Goal: Task Accomplishment & Management: Use online tool/utility

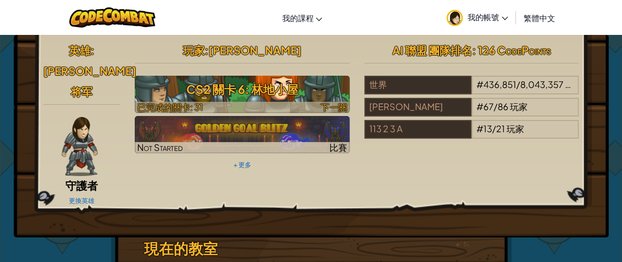
click at [272, 95] on h3 "CS2 關卡 6: 林地小屋" at bounding box center [242, 89] width 215 height 22
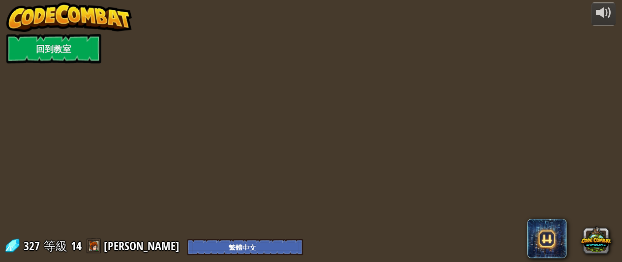
select select "zh-HANT"
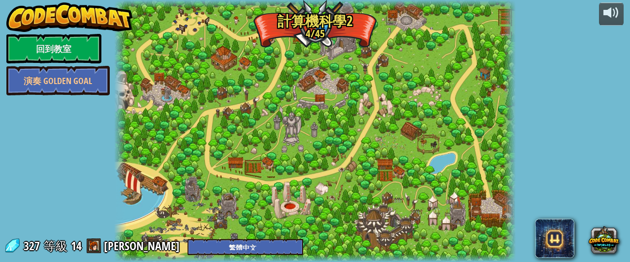
select select "zh-HANT"
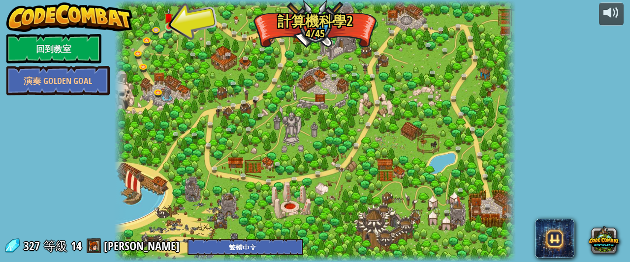
click at [168, 26] on img at bounding box center [168, 18] width 9 height 20
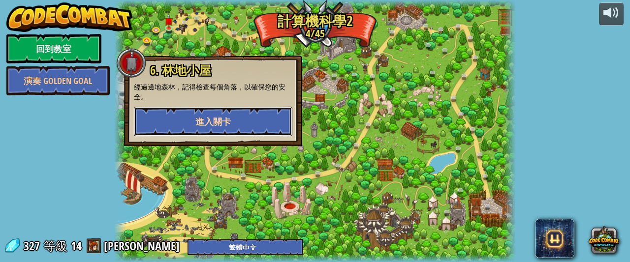
click at [223, 126] on span "進入關卡" at bounding box center [212, 122] width 35 height 12
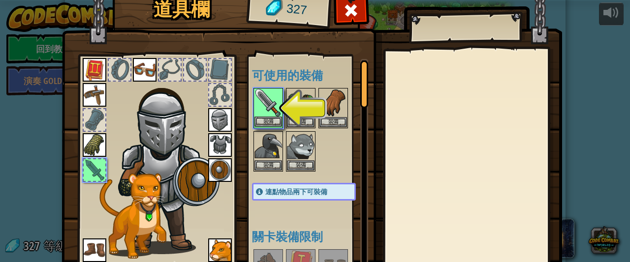
click at [260, 101] on img at bounding box center [268, 103] width 28 height 28
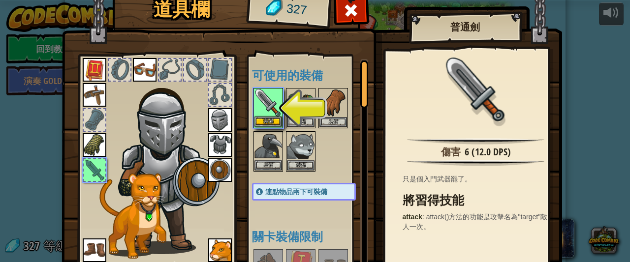
click at [272, 116] on img at bounding box center [268, 103] width 28 height 28
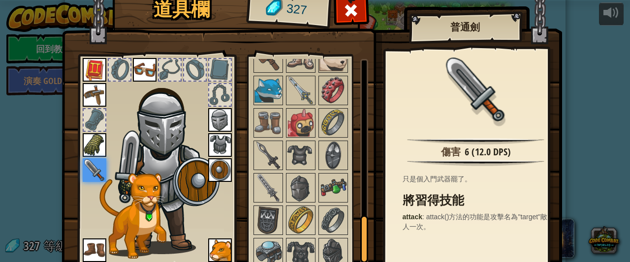
scroll to position [717, 0]
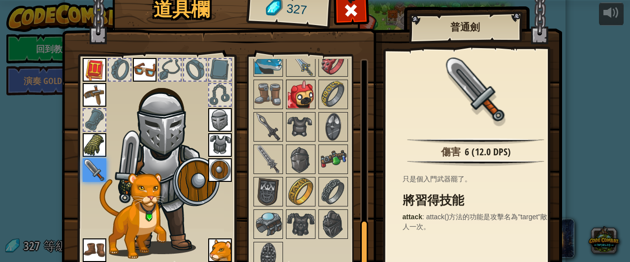
click at [291, 85] on img at bounding box center [301, 95] width 28 height 28
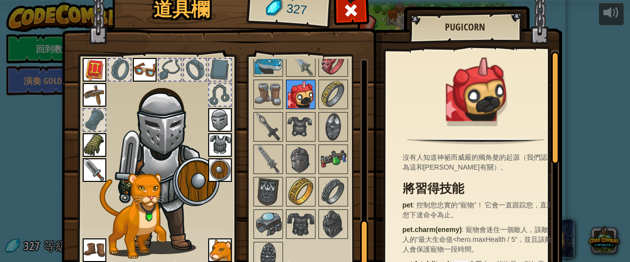
click at [301, 92] on img at bounding box center [301, 95] width 28 height 28
click at [218, 242] on img at bounding box center [220, 251] width 24 height 24
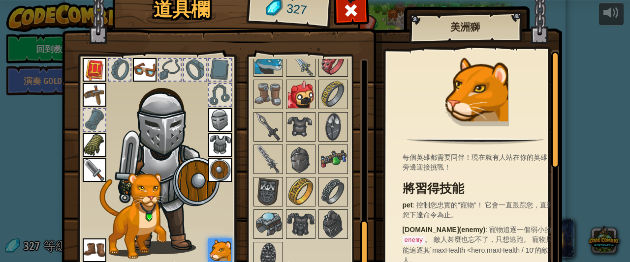
click at [292, 84] on img at bounding box center [301, 95] width 28 height 28
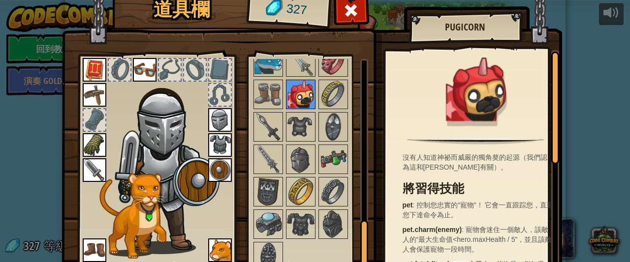
click at [292, 84] on img at bounding box center [301, 95] width 28 height 28
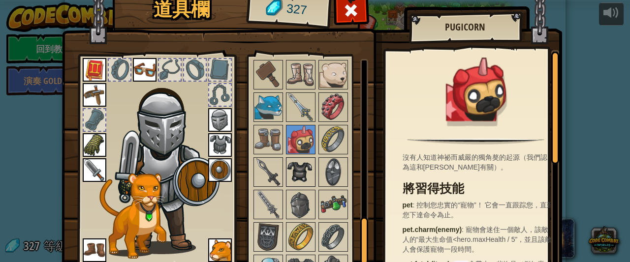
click at [304, 107] on div "可使用的裝備 裝備 裝備 裝備 裝備 裝備 裝備 裝備 裝備 裝備 裝備 裝備 裝備 裝備 裝備 連點物品兩下可裝備 關卡裝備限制 未解鎖" at bounding box center [313, 161] width 123 height 205
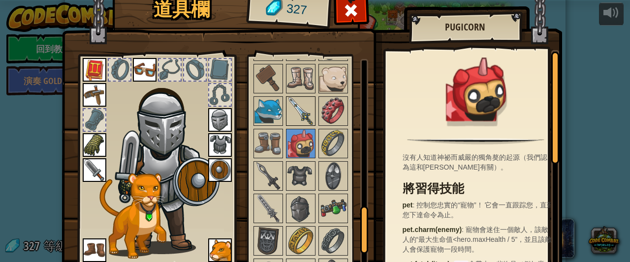
scroll to position [619, 0]
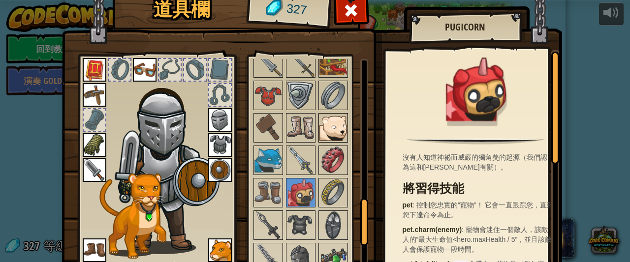
click at [330, 115] on img at bounding box center [333, 128] width 28 height 28
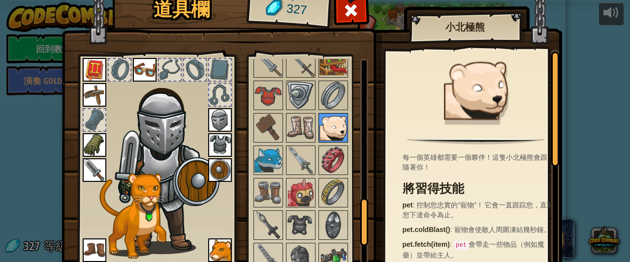
click at [330, 115] on img at bounding box center [333, 128] width 28 height 28
click at [334, 120] on img at bounding box center [333, 128] width 28 height 28
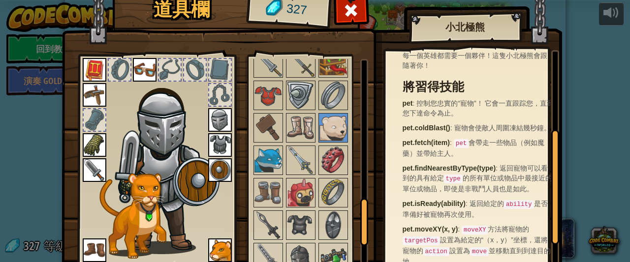
scroll to position [148, 0]
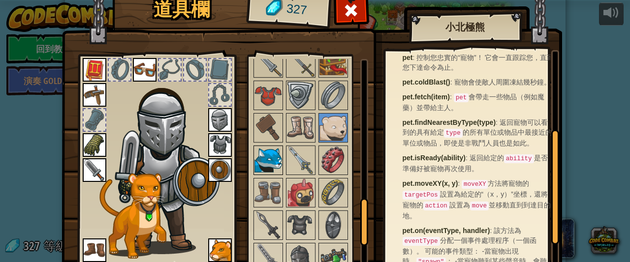
click at [272, 152] on img at bounding box center [268, 161] width 28 height 28
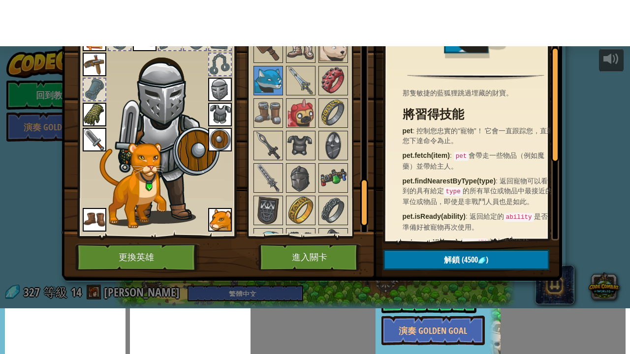
scroll to position [49, 0]
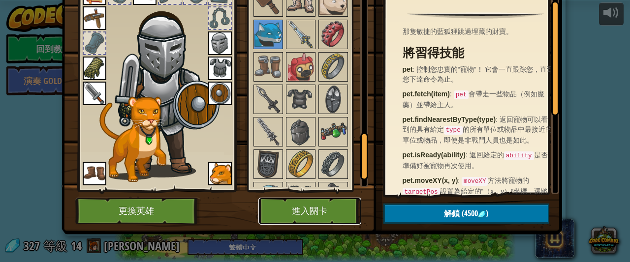
click at [293, 199] on button "進入關卡" at bounding box center [309, 211] width 103 height 27
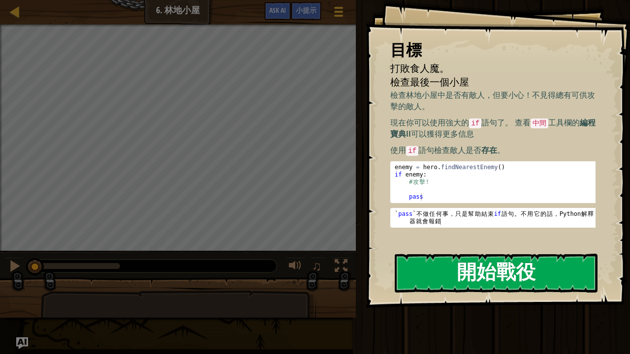
drag, startPoint x: 510, startPoint y: 274, endPoint x: 503, endPoint y: 268, distance: 9.0
click at [507, 262] on button "開始戰役" at bounding box center [495, 273] width 203 height 39
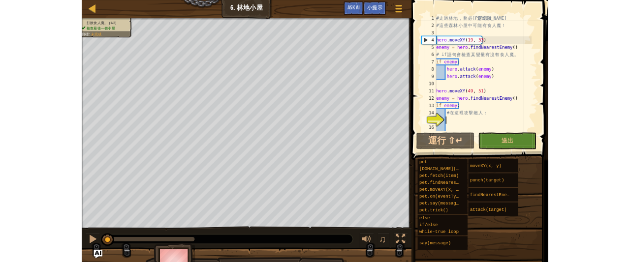
scroll to position [59, 0]
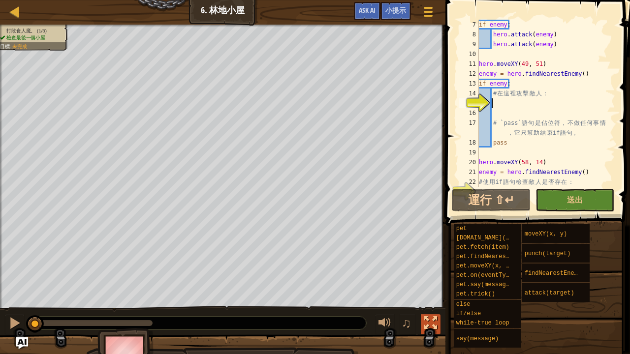
click at [430, 262] on div at bounding box center [430, 323] width 13 height 13
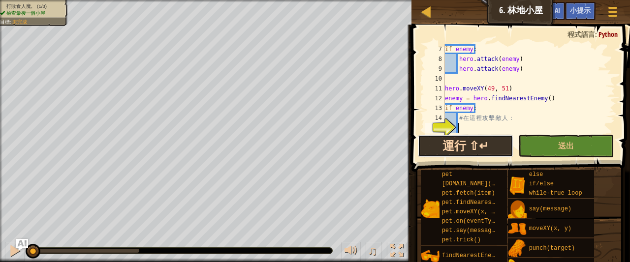
click at [466, 143] on button "運行 ⇧↵" at bounding box center [465, 146] width 95 height 23
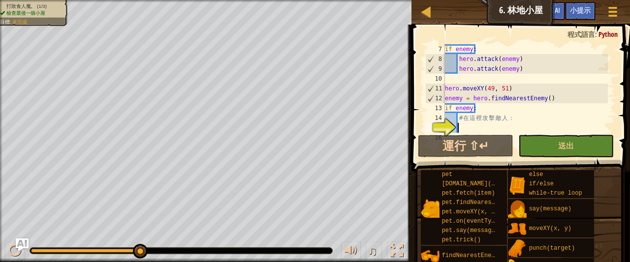
click at [22, 242] on img "Ask AI" at bounding box center [22, 245] width 13 height 13
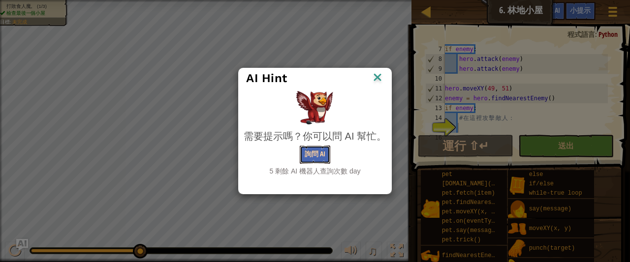
click at [319, 159] on button "詢問 AI" at bounding box center [315, 155] width 30 height 18
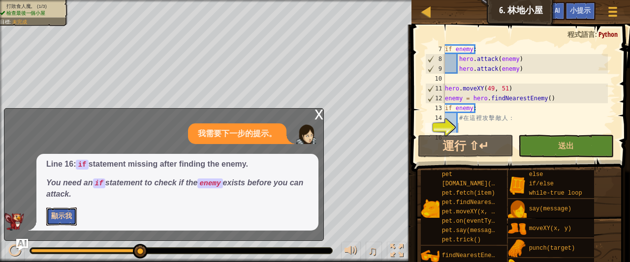
drag, startPoint x: 65, startPoint y: 218, endPoint x: 69, endPoint y: 212, distance: 7.5
click at [64, 217] on button "顯示我" at bounding box center [61, 217] width 30 height 18
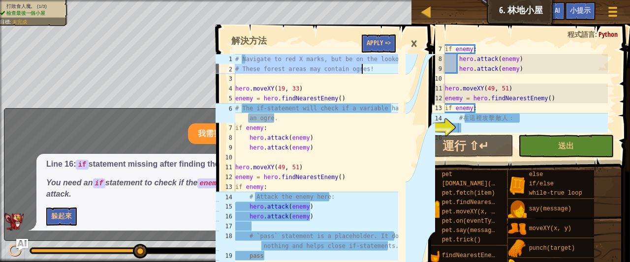
drag, startPoint x: 245, startPoint y: 60, endPoint x: 381, endPoint y: 72, distance: 135.9
click at [381, 72] on div "# Navigate to red X marks, but be on the lookout! # These forest areas may cont…" at bounding box center [315, 167] width 165 height 226
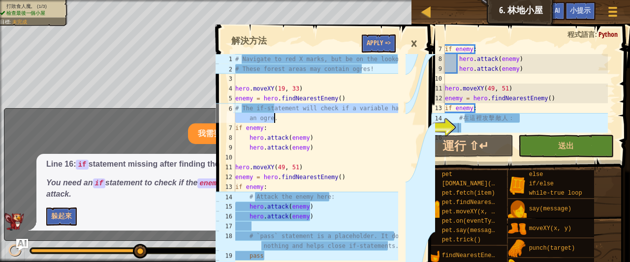
drag, startPoint x: 275, startPoint y: 112, endPoint x: 432, endPoint y: 122, distance: 157.3
click at [432, 122] on div "# Navigate to red X marks, but be on the lookout! # These forest areas may cont…" at bounding box center [323, 201] width 221 height 342
type textarea "# The if-statement will check if a variable has an ogre."
drag, startPoint x: 406, startPoint y: 113, endPoint x: 291, endPoint y: 109, distance: 115.2
click at [250, 106] on div "# The if-statement will check if a variable has an ogre. 1 2 3 4 5 6 7 8 9 10 1…" at bounding box center [323, 201] width 221 height 342
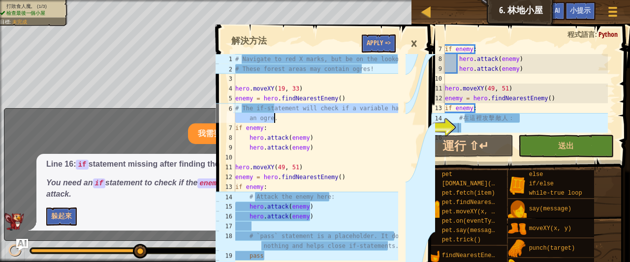
click at [302, 110] on div "# Navigate to red X marks, but be on the lookout! # These forest areas may cont…" at bounding box center [315, 157] width 165 height 207
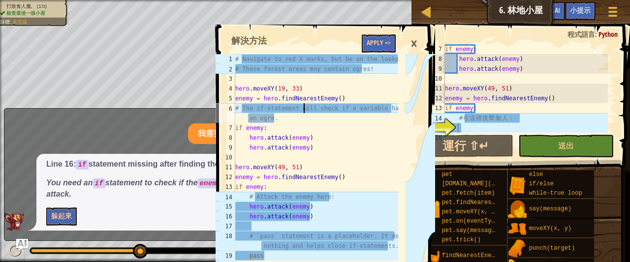
click at [302, 110] on div "# Navigate to red X marks, but be on the lookout! # These forest areas may cont…" at bounding box center [315, 167] width 165 height 226
click at [481, 132] on div "if enemy : hero . attack ( enemy ) hero . attack ( enemy ) hero . moveXY ( 49 ,…" at bounding box center [525, 98] width 165 height 108
type textarea "pass"
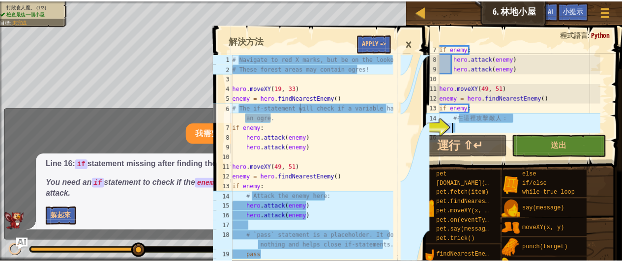
scroll to position [108, 0]
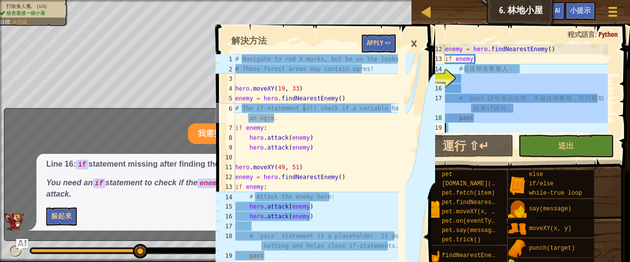
click at [488, 124] on div "enemy = hero . findNearestEnemy ( ) if enemy : # 在 這 裡 攻 擊 敵 人 ： # `pass` 語 句 是…" at bounding box center [525, 88] width 165 height 89
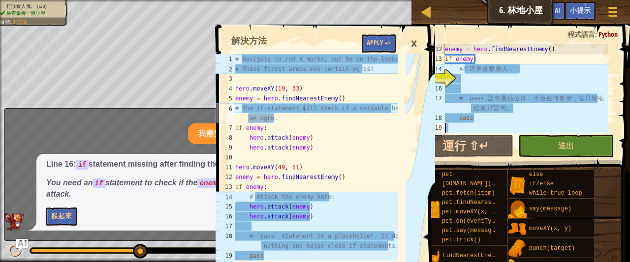
click at [488, 124] on div "enemy = hero . findNearestEnemy ( ) if enemy : # 在 這 裡 攻 擊 敵 人 ： # `pass` 語 句 是…" at bounding box center [525, 98] width 165 height 108
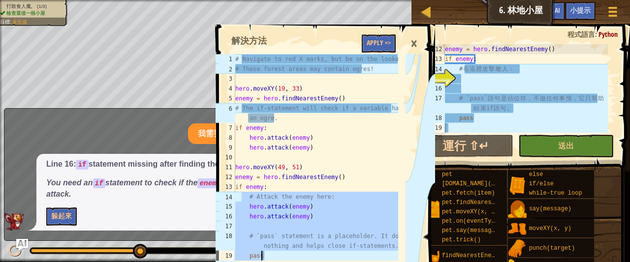
drag, startPoint x: 253, startPoint y: 198, endPoint x: 331, endPoint y: 251, distance: 94.1
click at [328, 251] on div "# Navigate to red X marks, but be on the lookout! # These forest areas may cont…" at bounding box center [315, 167] width 165 height 226
type textarea "# `pass` statement is a placeholder. It does nothing and helps close if-stateme…"
type textarea "pass"
click at [507, 121] on div "enemy = hero . findNearestEnemy ( ) if enemy : # 在 這 裡 攻 擊 敵 人 ： # `pass` 語 句 是…" at bounding box center [525, 98] width 165 height 108
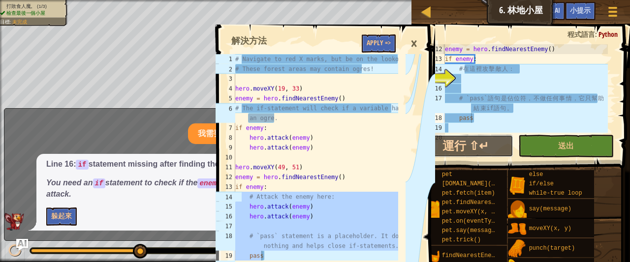
click at [506, 135] on button "運行 ⇧↵" at bounding box center [465, 146] width 95 height 23
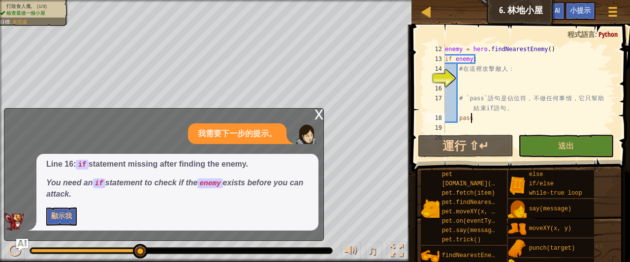
click at [319, 113] on div "x" at bounding box center [318, 114] width 9 height 10
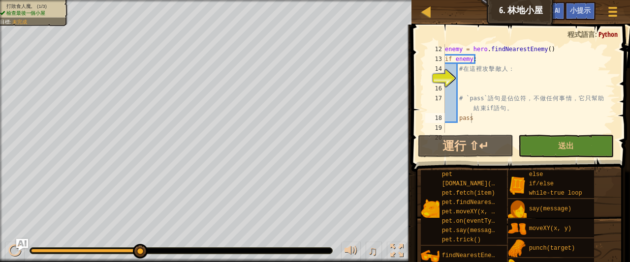
select select "zh-HANT"
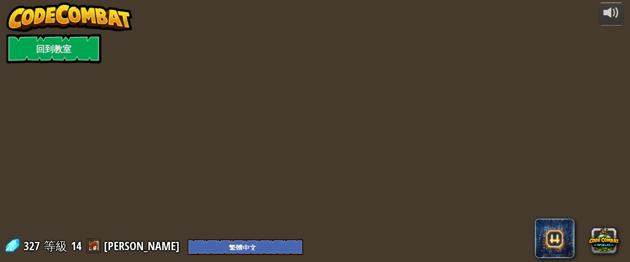
select select "zh-HANT"
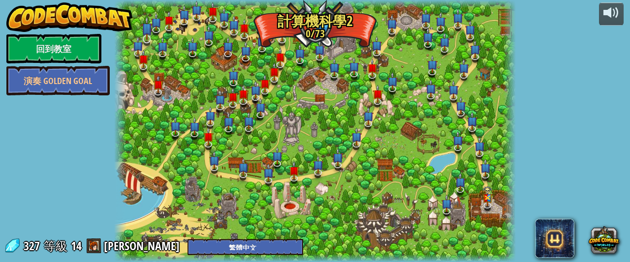
select select "zh-HANT"
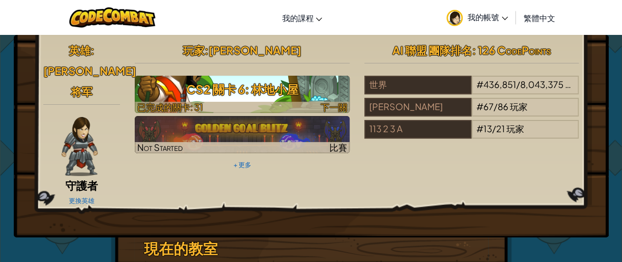
click at [294, 91] on h3 "CS2 關卡 6: 林地小屋" at bounding box center [242, 89] width 215 height 22
select select "zh-HANT"
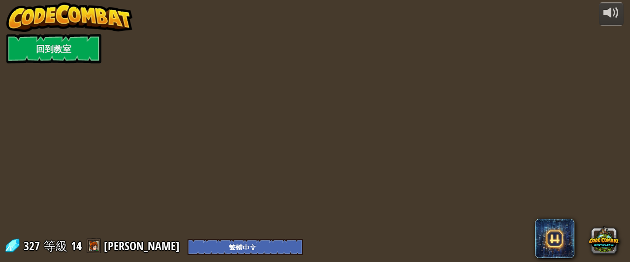
select select "zh-HANT"
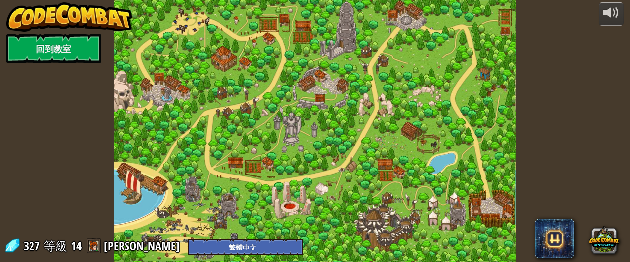
select select "zh-HANT"
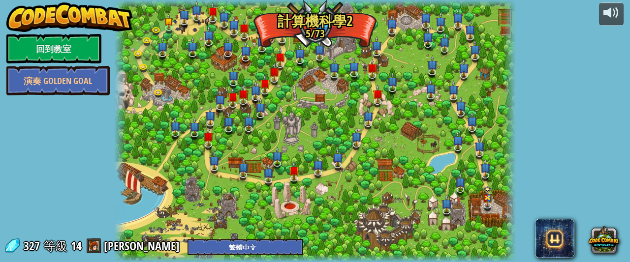
select select "zh-HANT"
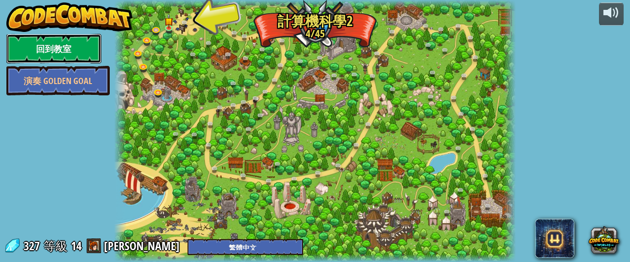
click at [65, 50] on link "回到教室" at bounding box center [53, 49] width 95 height 30
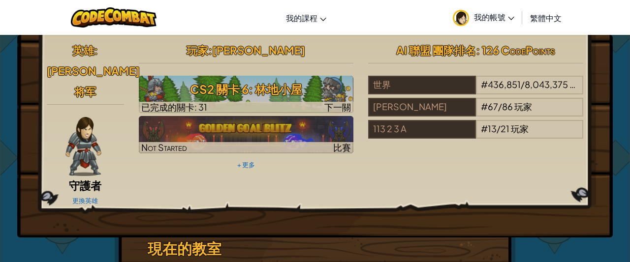
select select "zh-HANT"
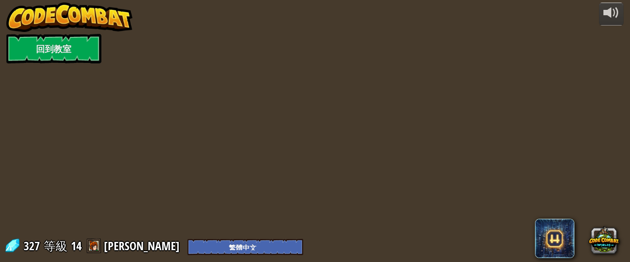
select select "zh-HANT"
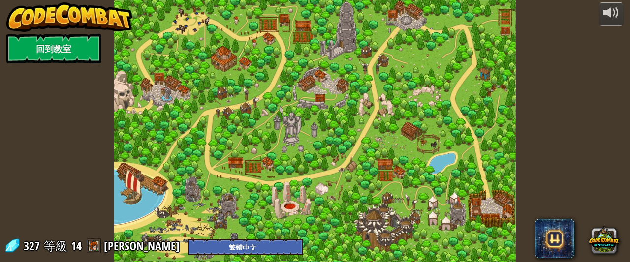
select select "zh-HANT"
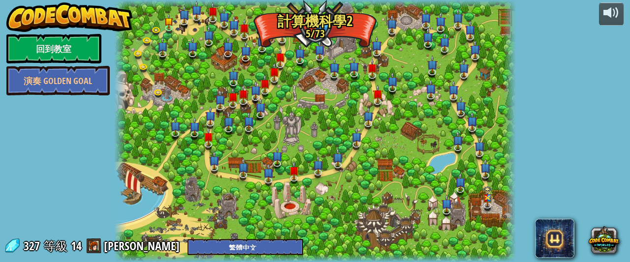
select select "zh-HANT"
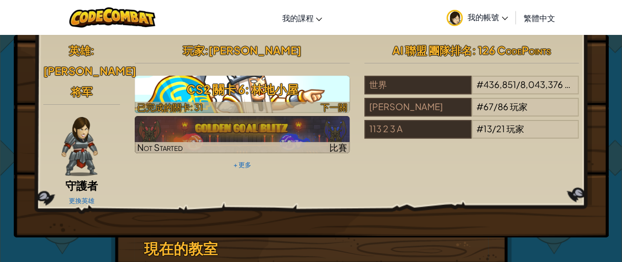
click at [292, 98] on h3 "CS2 關卡 6: 林地小屋" at bounding box center [242, 89] width 215 height 22
select select "zh-HANT"
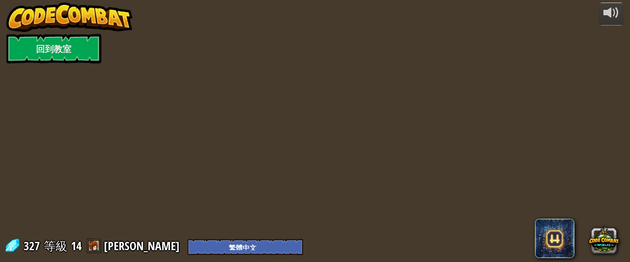
select select "zh-HANT"
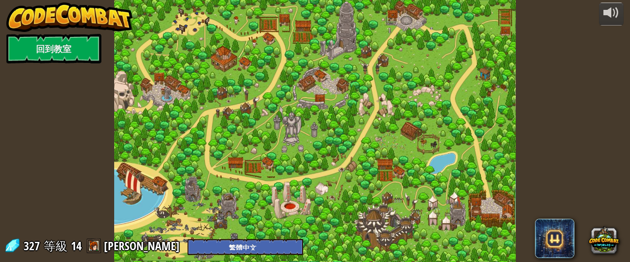
select select "zh-HANT"
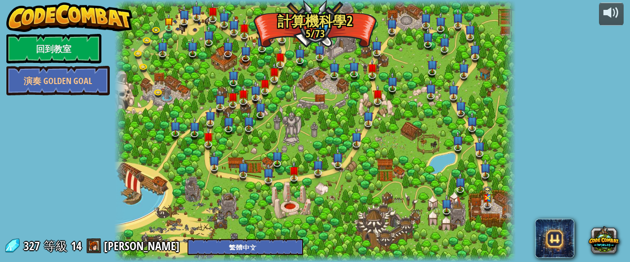
select select "zh-HANT"
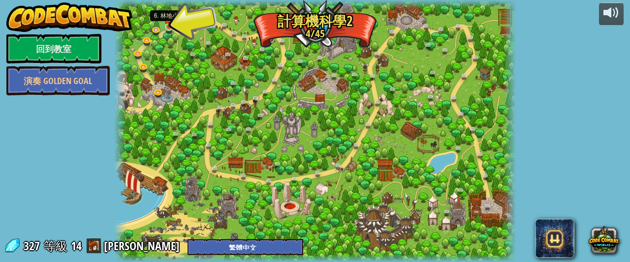
click at [170, 27] on img at bounding box center [168, 18] width 9 height 20
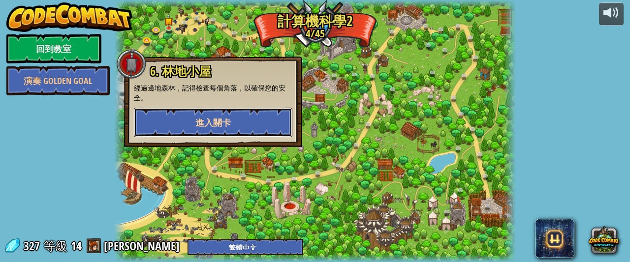
click at [230, 120] on button "進入關卡" at bounding box center [213, 123] width 158 height 30
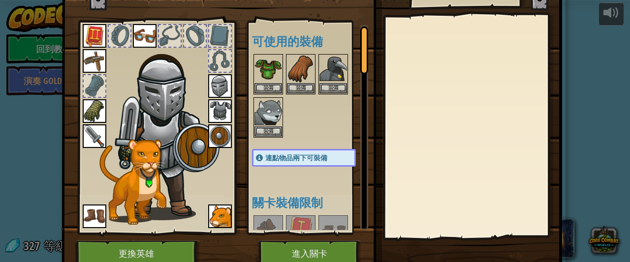
scroll to position [49, 0]
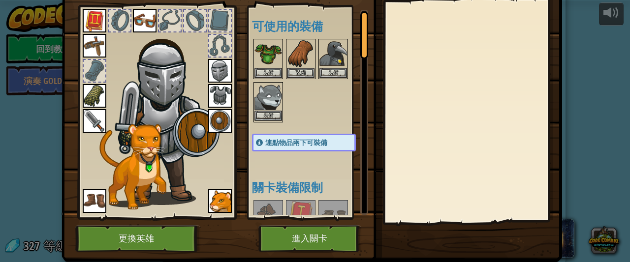
click at [270, 102] on img at bounding box center [268, 97] width 28 height 28
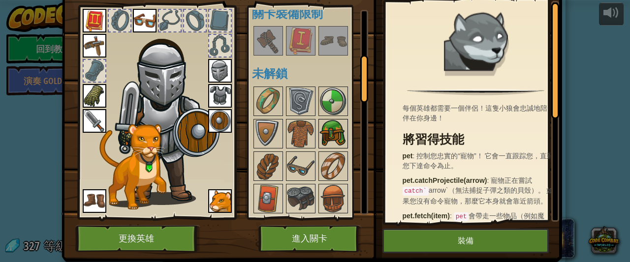
scroll to position [197, 0]
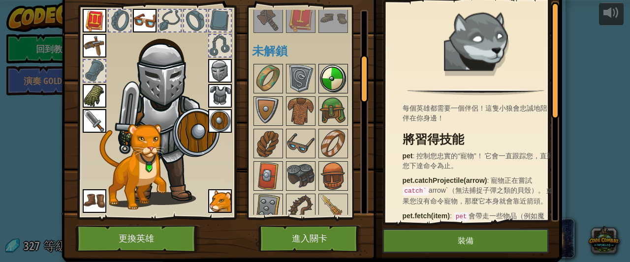
click at [326, 78] on img at bounding box center [333, 79] width 28 height 28
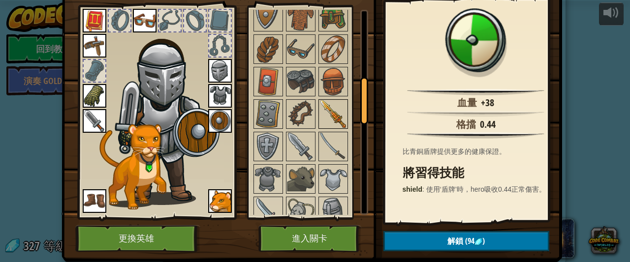
scroll to position [295, 0]
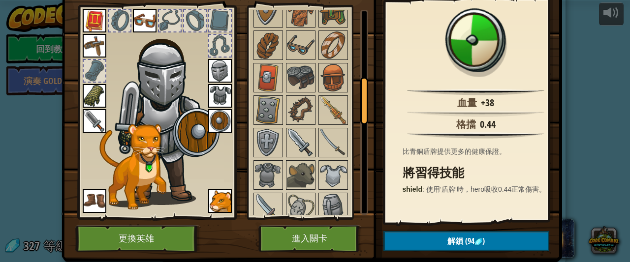
click at [305, 138] on img at bounding box center [301, 143] width 28 height 28
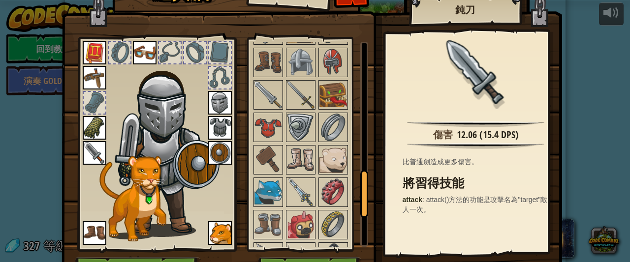
scroll to position [0, 0]
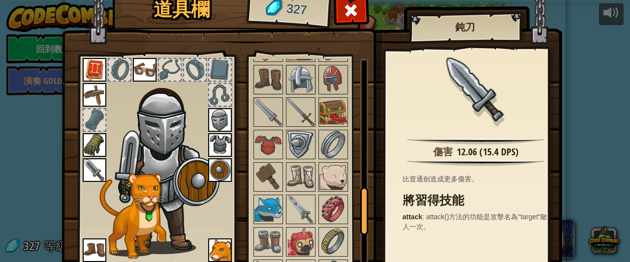
click at [305, 72] on img at bounding box center [301, 80] width 28 height 28
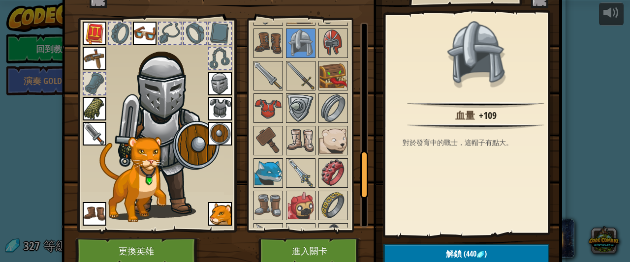
scroll to position [77, 0]
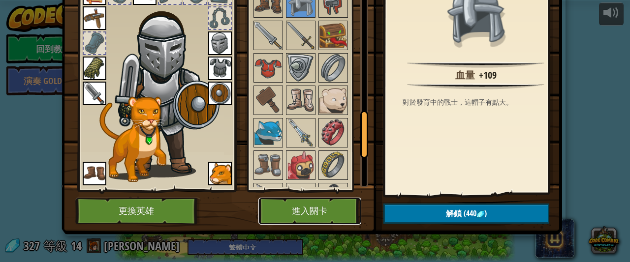
click at [316, 208] on button "進入關卡" at bounding box center [309, 211] width 103 height 27
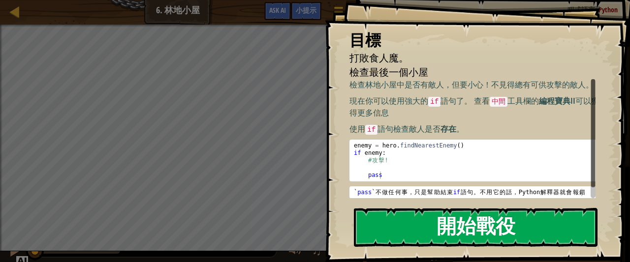
click at [525, 212] on button "開始戰役" at bounding box center [475, 227] width 243 height 39
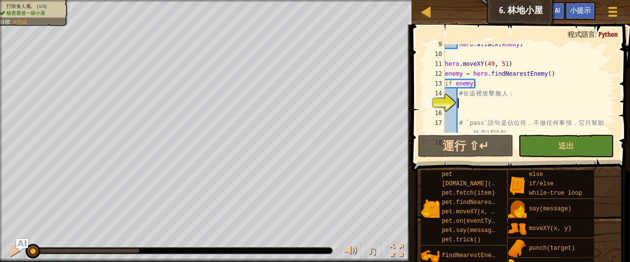
scroll to position [84, 0]
click at [595, 146] on button "送出" at bounding box center [565, 146] width 95 height 23
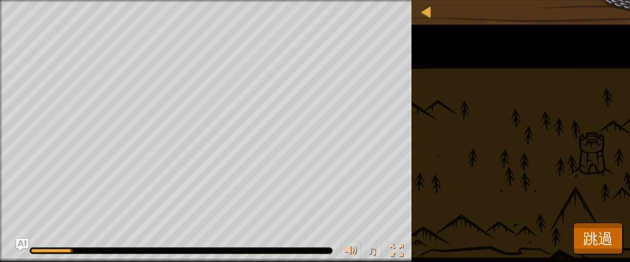
drag, startPoint x: 617, startPoint y: 219, endPoint x: 629, endPoint y: 224, distance: 13.1
click at [622, 221] on div "打敗食人魔。 (1/3) 檢查最後一個小屋 目標 : 執行中… [PERSON_NAME]将军 281 x: 12 y: 9 x: 19 y: 33 acti…" at bounding box center [315, 131] width 630 height 262
click at [598, 238] on span "跳過" at bounding box center [598, 238] width 30 height 20
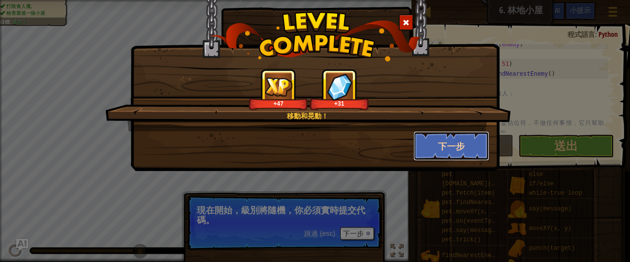
click at [471, 140] on button "下一步" at bounding box center [451, 146] width 76 height 30
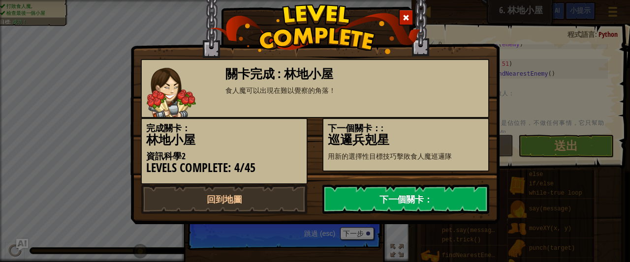
click at [454, 195] on link "下一個關卡：" at bounding box center [405, 199] width 167 height 30
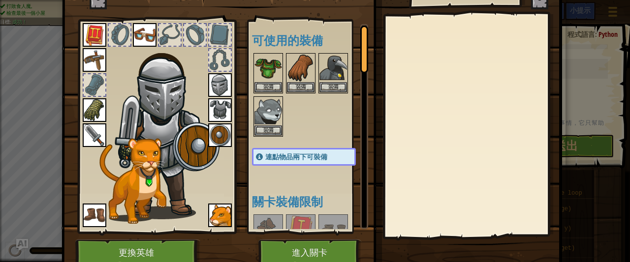
scroll to position [77, 0]
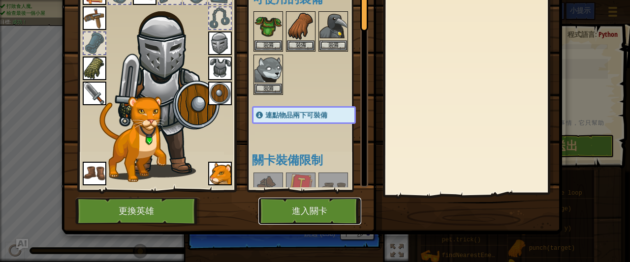
click at [291, 201] on button "進入關卡" at bounding box center [309, 211] width 103 height 27
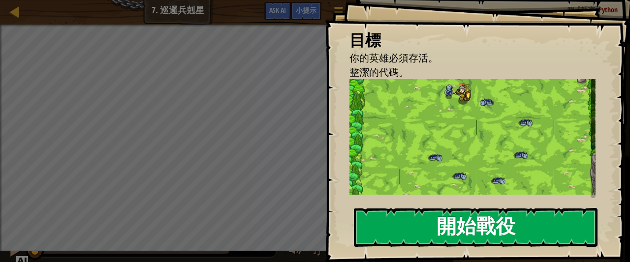
click at [535, 217] on button "開始戰役" at bounding box center [475, 227] width 243 height 39
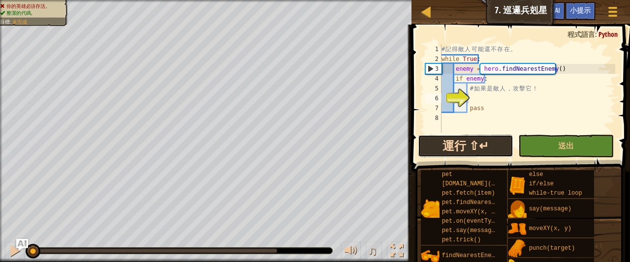
click at [489, 137] on button "運行 ⇧↵" at bounding box center [465, 146] width 95 height 23
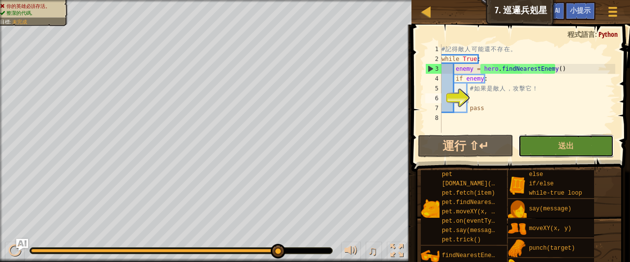
drag, startPoint x: 551, startPoint y: 139, endPoint x: 546, endPoint y: 140, distance: 4.9
click at [551, 139] on button "送出" at bounding box center [565, 146] width 95 height 23
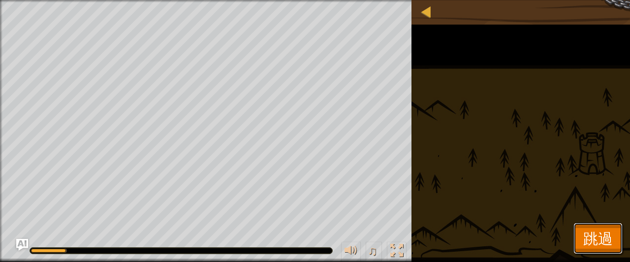
click at [595, 234] on span "跳過" at bounding box center [598, 238] width 30 height 20
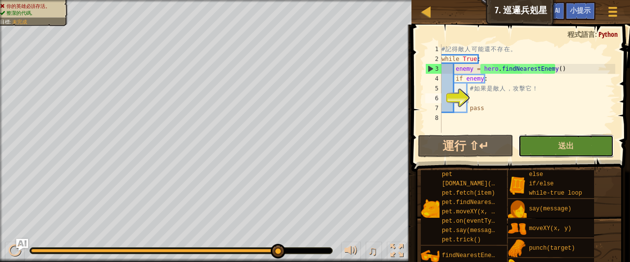
click at [551, 150] on button "送出" at bounding box center [565, 146] width 95 height 23
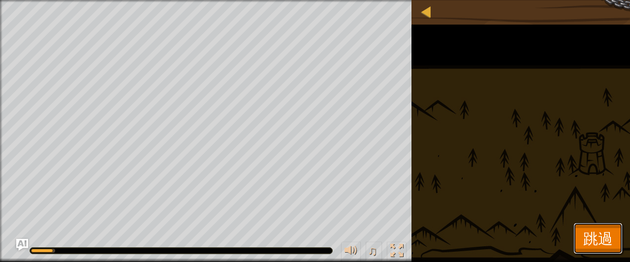
click at [607, 229] on span "跳過" at bounding box center [598, 238] width 30 height 20
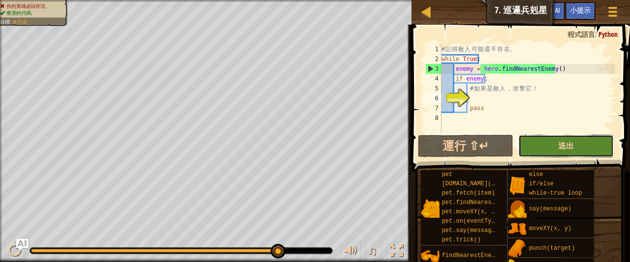
click at [568, 143] on span "送出" at bounding box center [566, 145] width 16 height 11
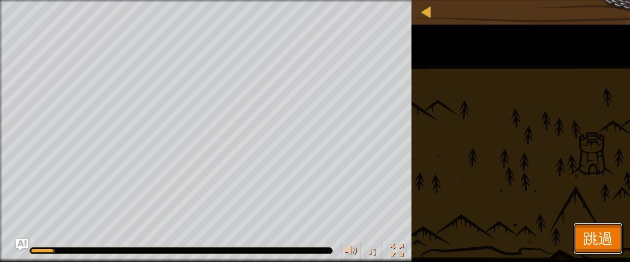
click at [602, 229] on span "跳過" at bounding box center [598, 238] width 30 height 20
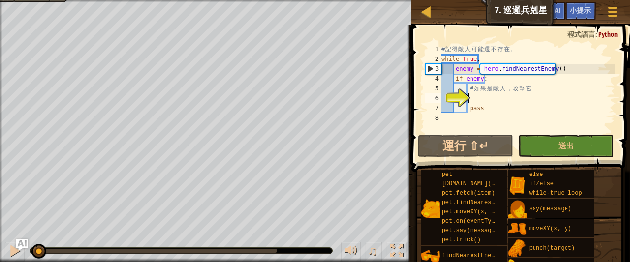
click at [55, 204] on div "你的英雄必須存活。 整潔的代碼。 目標 : 未完成 ♫ [PERSON_NAME]将军 281 x: 36 y: 29 No target action: i…" at bounding box center [315, 131] width 630 height 262
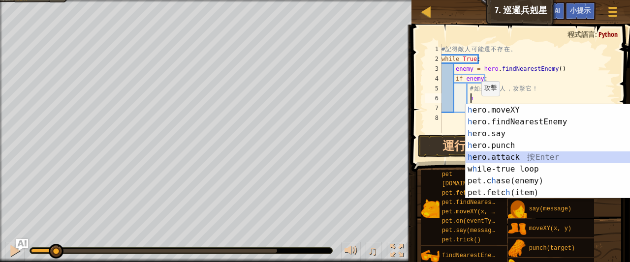
click at [501, 157] on div "h ero.moveXY 按 Enter h ero.findNearestEnemy 按 Enter h ero.say 按 Enter h ero.pun…" at bounding box center [554, 163] width 179 height 118
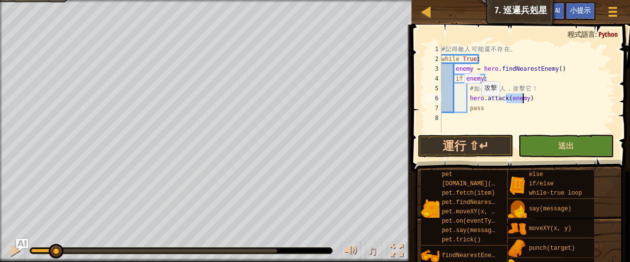
type textarea "hero.attack(enemy)"
click at [540, 148] on button "送出" at bounding box center [565, 146] width 95 height 23
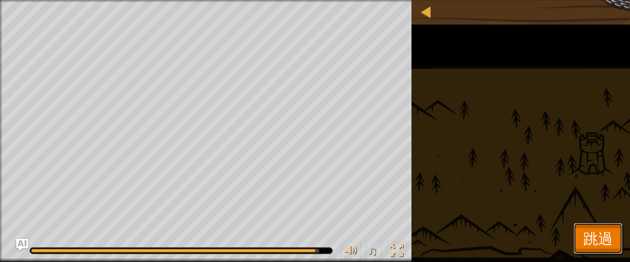
click at [593, 237] on span "跳過" at bounding box center [598, 238] width 30 height 20
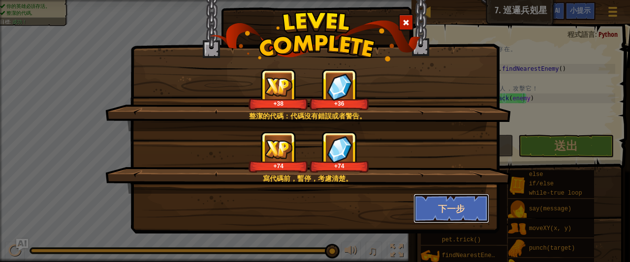
click at [455, 206] on button "下一步" at bounding box center [451, 209] width 76 height 30
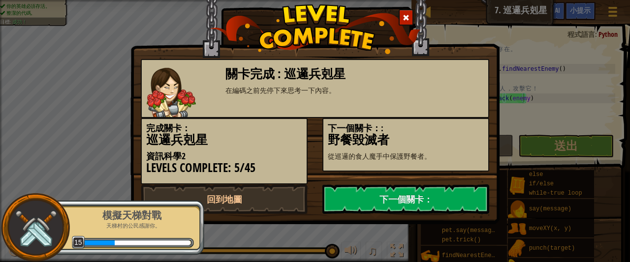
click at [297, 225] on div "關卡完成 : 巡邏兵剋星 在編碼之前先停下來思考一下內容。 完成關卡： 巡邏兵剋星 資訊科學2 Levels Complete: 5/45 下一個關卡：: 野…" at bounding box center [315, 131] width 630 height 262
click at [377, 211] on link "下一個關卡：" at bounding box center [405, 199] width 167 height 30
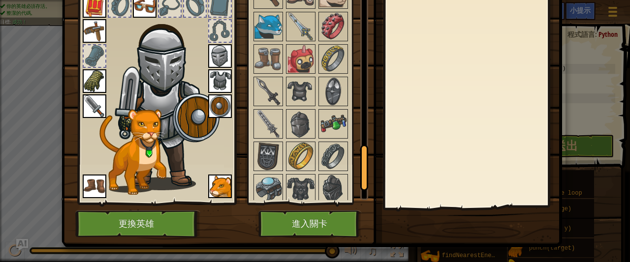
scroll to position [77, 0]
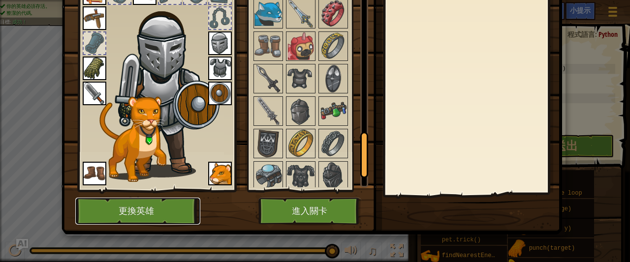
click at [179, 207] on button "更換英雄" at bounding box center [137, 211] width 125 height 27
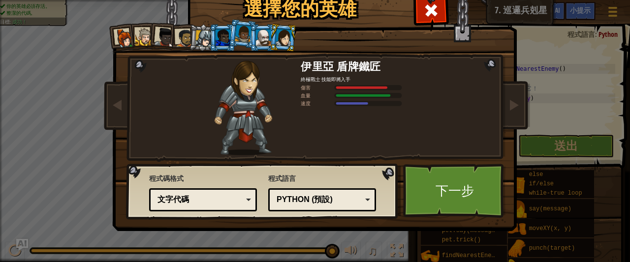
click at [115, 38] on div at bounding box center [125, 39] width 20 height 20
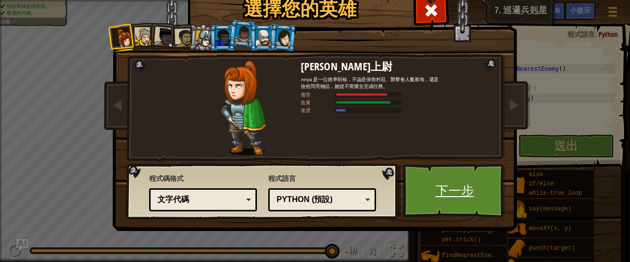
click at [459, 197] on link "下一步" at bounding box center [454, 191] width 103 height 54
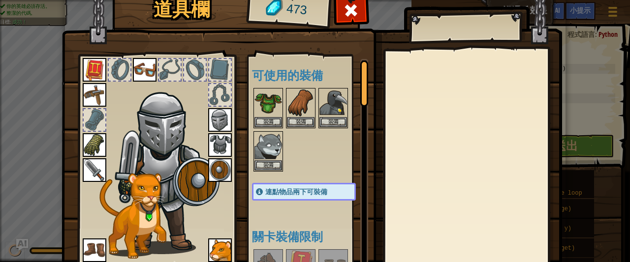
click at [212, 114] on img at bounding box center [220, 120] width 24 height 24
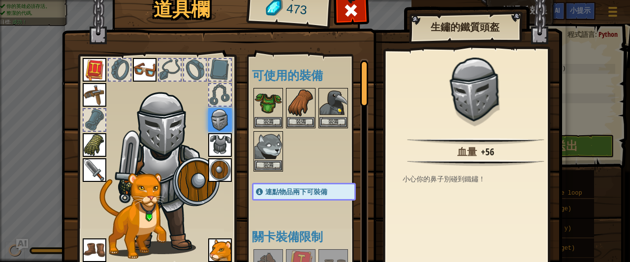
click at [213, 119] on img at bounding box center [220, 120] width 24 height 24
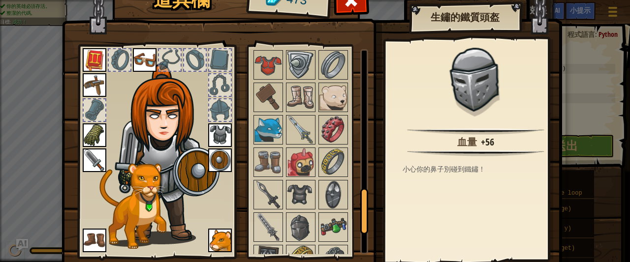
scroll to position [0, 0]
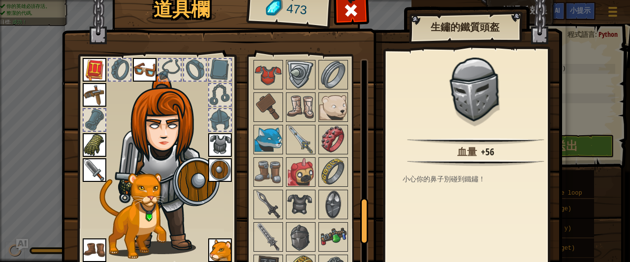
click at [91, 81] on img at bounding box center [95, 70] width 24 height 24
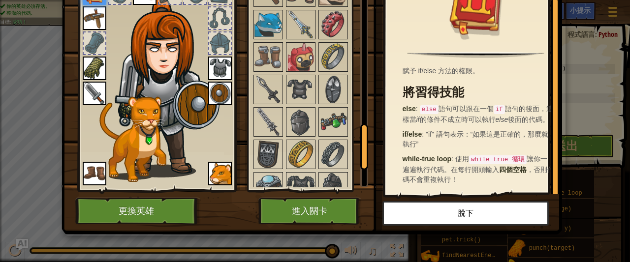
scroll to position [651, 0]
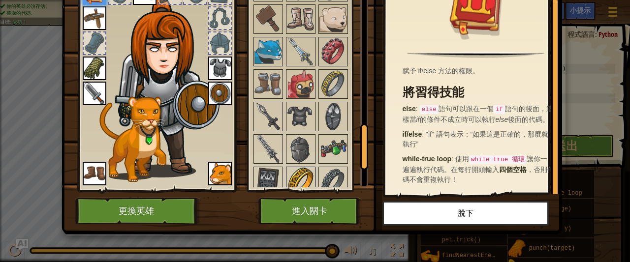
click at [293, 167] on div at bounding box center [301, 182] width 30 height 30
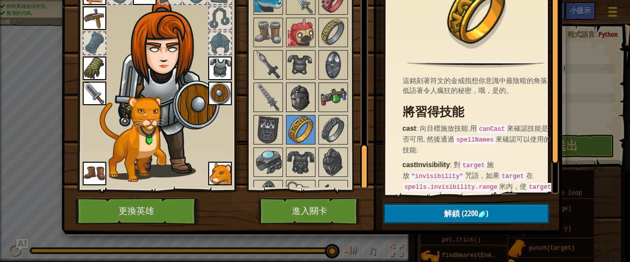
scroll to position [749, 0]
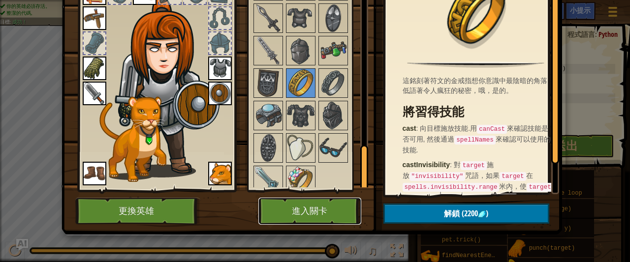
drag, startPoint x: 330, startPoint y: 206, endPoint x: 319, endPoint y: 204, distance: 11.0
click at [319, 204] on button "進入關卡" at bounding box center [309, 211] width 103 height 27
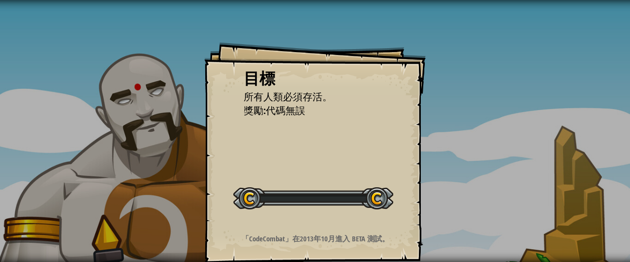
drag, startPoint x: 319, startPoint y: 204, endPoint x: 310, endPoint y: 203, distance: 8.4
click at [315, 204] on div at bounding box center [313, 198] width 160 height 22
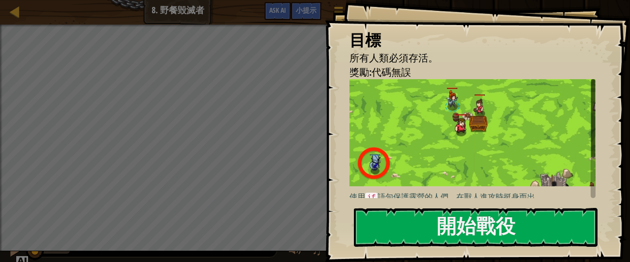
drag, startPoint x: 511, startPoint y: 200, endPoint x: 542, endPoint y: 200, distance: 31.5
click at [542, 200] on div "目標 所有人類必須存活。 獎勵:代碼無誤 使用 if 語句保護露營的人們，在獸人進攻時挺身而出。 if 語句對程序員來說至關重要，他們看起來像這樣： 1 2 …" at bounding box center [477, 131] width 305 height 262
drag, startPoint x: 410, startPoint y: 199, endPoint x: 507, endPoint y: 223, distance: 99.3
click at [507, 223] on div "目標 所有人類必須存活。 獎勵:代碼無誤 使用 if 語句保護露營的人們，在獸人進攻時挺身而出。 if 語句對程序員來說至關重要，他們看起來像這樣： 1 2 …" at bounding box center [477, 131] width 305 height 262
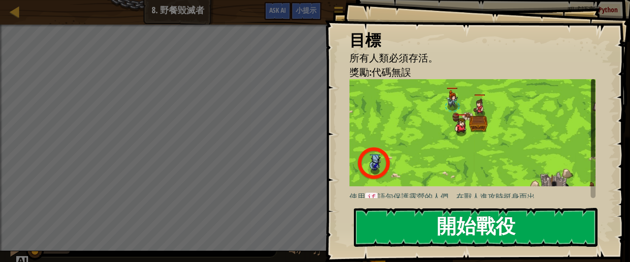
drag, startPoint x: 507, startPoint y: 223, endPoint x: 482, endPoint y: 224, distance: 25.1
click at [498, 224] on button "開始戰役" at bounding box center [475, 227] width 243 height 39
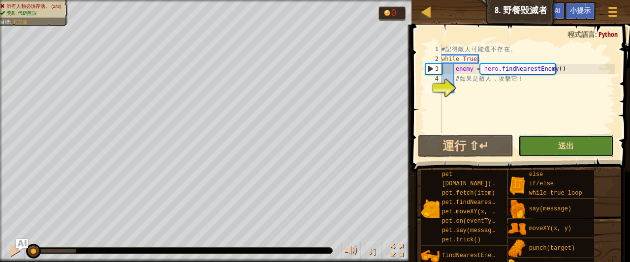
click at [572, 144] on span "送出" at bounding box center [566, 145] width 16 height 11
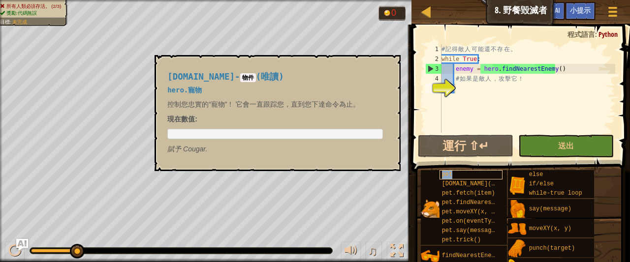
click at [454, 175] on div "pet" at bounding box center [470, 174] width 63 height 9
click at [455, 174] on div "pet" at bounding box center [470, 174] width 63 height 9
click at [456, 174] on div "pet" at bounding box center [470, 174] width 63 height 9
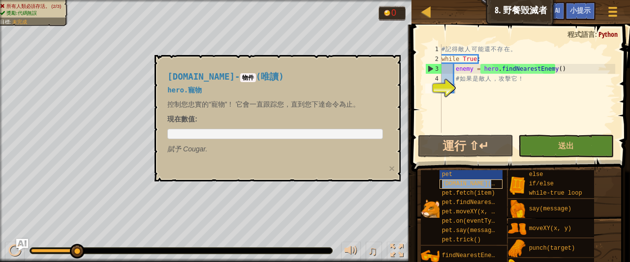
click at [468, 182] on span "[DOMAIN_NAME](enemy)" at bounding box center [477, 184] width 71 height 7
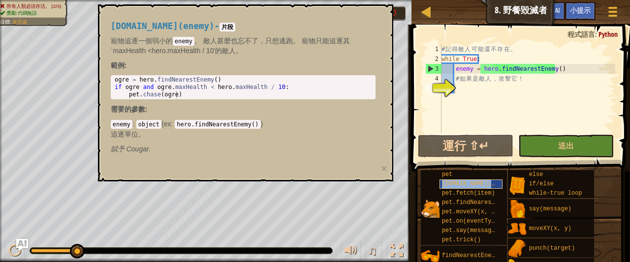
click at [469, 184] on span "[DOMAIN_NAME](enemy)" at bounding box center [477, 184] width 71 height 7
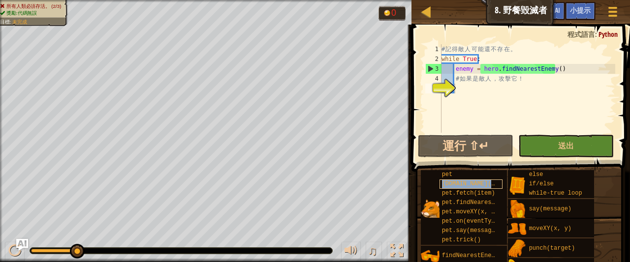
click at [468, 186] on span "[DOMAIN_NAME](enemy)" at bounding box center [477, 184] width 71 height 7
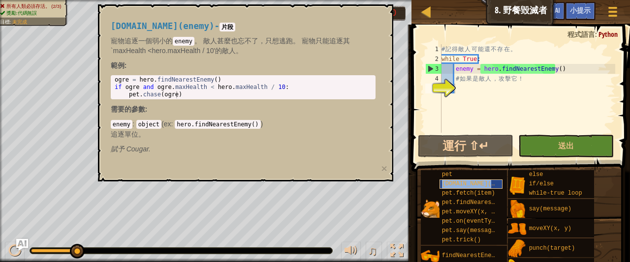
click at [468, 186] on span "[DOMAIN_NAME](enemy)" at bounding box center [477, 184] width 71 height 7
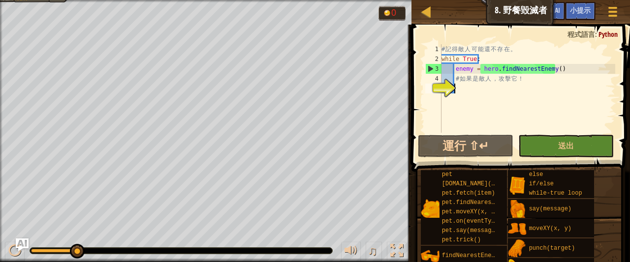
click at [22, 241] on img "Ask AI" at bounding box center [22, 245] width 13 height 13
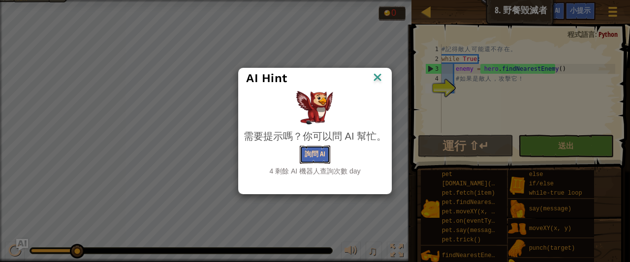
click at [312, 160] on button "詢問 AI" at bounding box center [315, 155] width 30 height 18
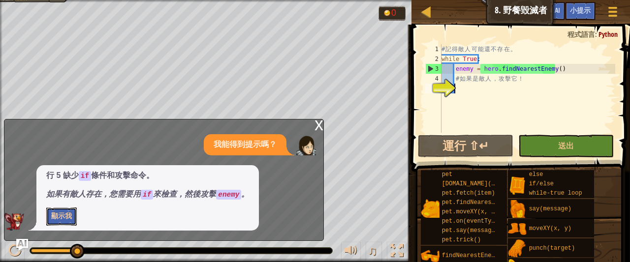
click at [64, 212] on button "顯示我" at bounding box center [61, 217] width 30 height 18
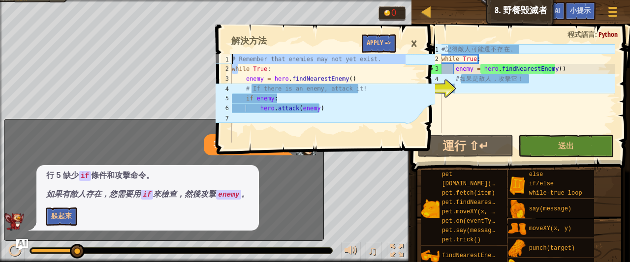
click at [194, 63] on div "地圖 資訊科學2 8. 野餐毀滅者 遊戲選單 完成 小提示 Ask AI while True: 1 2 3 4 5 6 7 # Remember that …" at bounding box center [315, 136] width 630 height 273
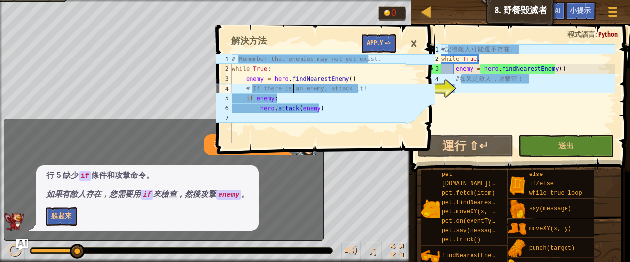
drag, startPoint x: 294, startPoint y: 91, endPoint x: 287, endPoint y: 91, distance: 6.9
click at [289, 91] on div "# Remember that enemies may not yet exist. while True : enemy = hero . findNear…" at bounding box center [318, 108] width 176 height 108
drag, startPoint x: 287, startPoint y: 91, endPoint x: 323, endPoint y: 97, distance: 36.5
click at [310, 94] on div "# Remember that enemies may not yet exist. while True : enemy = hero . findNear…" at bounding box center [318, 108] width 176 height 108
click at [345, 111] on div "# Remember that enemies may not yet exist. while True : enemy = hero . findNear…" at bounding box center [318, 108] width 176 height 108
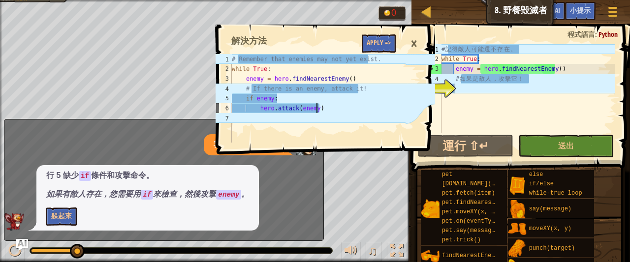
click at [345, 111] on div "# Remember that enemies may not yet exist. while True : enemy = hero . findNear…" at bounding box center [318, 108] width 176 height 108
click at [460, 110] on div "# 記 得 敵 人 可 能 還 不 存 在 。 while True : enemy = hero . findNearestEnemy ( ) # 如 果 …" at bounding box center [527, 98] width 176 height 108
click at [455, 109] on div "# 記 得 敵 人 可 能 還 不 存 在 。 while True : enemy = hero . findNearestEnemy ( ) # 如 果 …" at bounding box center [527, 98] width 176 height 108
click at [441, 90] on div "5" at bounding box center [433, 89] width 16 height 10
click at [441, 89] on div "5" at bounding box center [433, 89] width 16 height 10
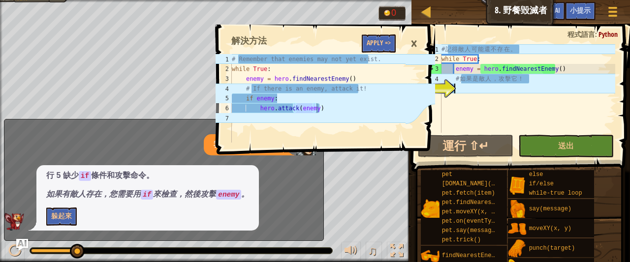
click at [475, 123] on div "# 記 得 敵 人 可 能 還 不 存 在 。 while True : enemy = hero . findNearestEnemy ( ) # 如 果 …" at bounding box center [527, 98] width 176 height 108
type textarea "# Remember that enemies may not yet exist."
click at [295, 57] on div "# Remember that enemies may not yet exist. while True : enemy = hero . findNear…" at bounding box center [318, 108] width 176 height 108
click at [379, 46] on button "Apply =>" at bounding box center [379, 43] width 34 height 18
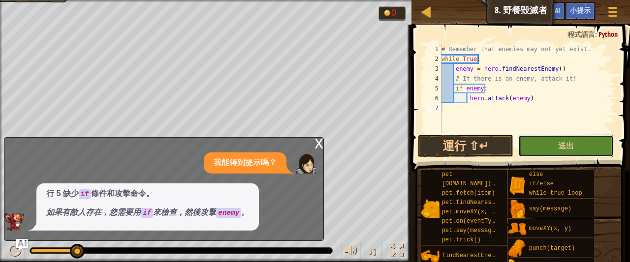
click at [557, 149] on button "送出" at bounding box center [565, 146] width 95 height 23
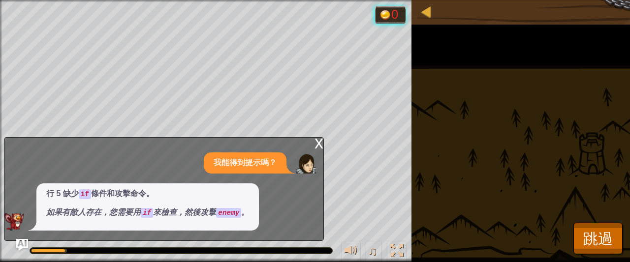
click at [318, 142] on div "x" at bounding box center [318, 143] width 9 height 10
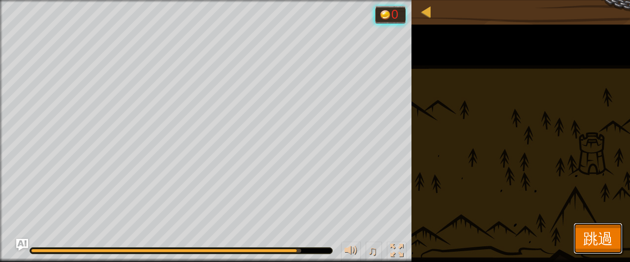
click at [596, 224] on button "跳過" at bounding box center [597, 238] width 49 height 31
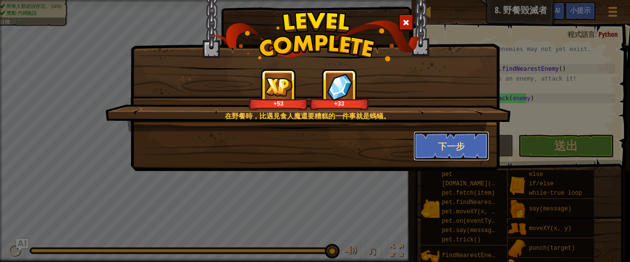
click at [452, 145] on button "下一步" at bounding box center [451, 146] width 76 height 30
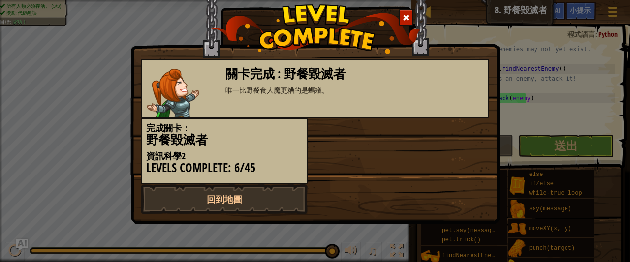
click at [404, 14] on div at bounding box center [405, 17] width 15 height 16
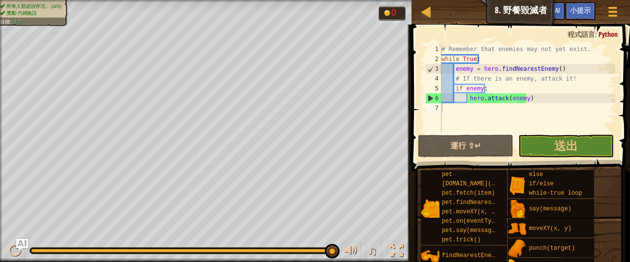
click at [404, 1] on body "地圖 資訊科學2 8. 野餐毀滅者 遊戲選單 完成 小提示 Ask AI # Remember that enemies may not yet exist.…" at bounding box center [315, 0] width 630 height 1
click at [404, 14] on div "0" at bounding box center [391, 13] width 27 height 15
